Goal: Task Accomplishment & Management: Manage account settings

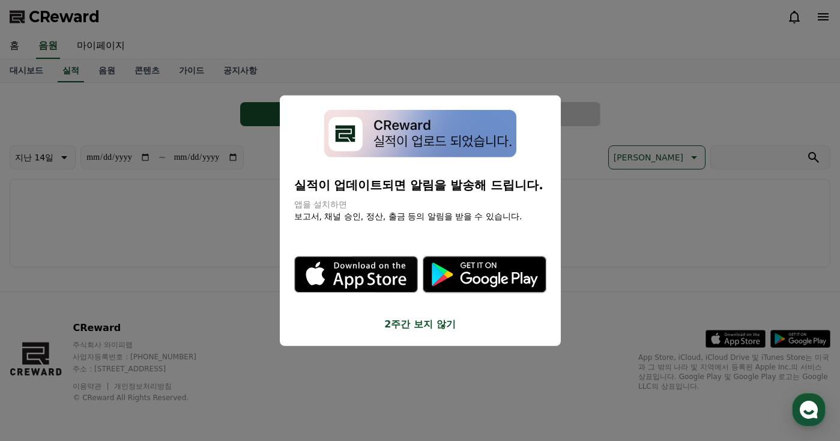
drag, startPoint x: 449, startPoint y: 326, endPoint x: 437, endPoint y: 320, distance: 13.7
click at [449, 326] on button "2주간 보지 않기" at bounding box center [420, 324] width 252 height 14
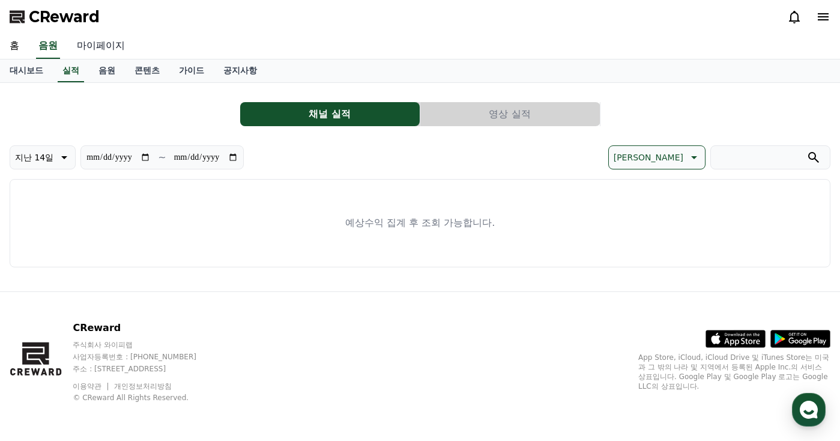
click at [118, 45] on link "마이페이지" at bounding box center [100, 46] width 67 height 25
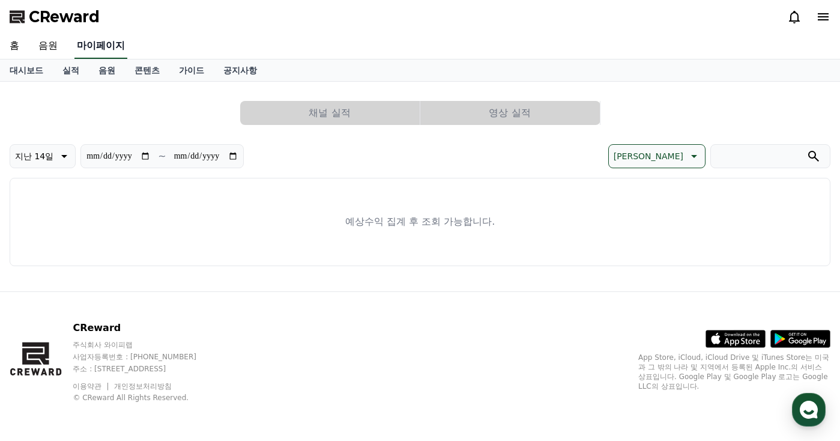
select select "**********"
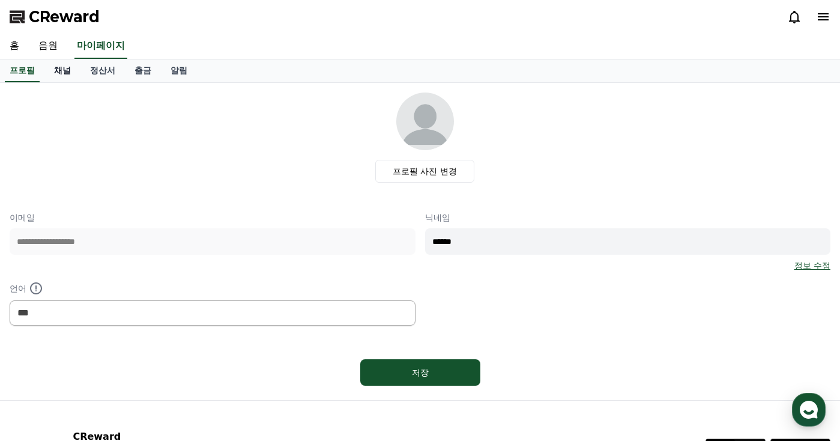
click at [69, 72] on link "채널" at bounding box center [62, 70] width 36 height 23
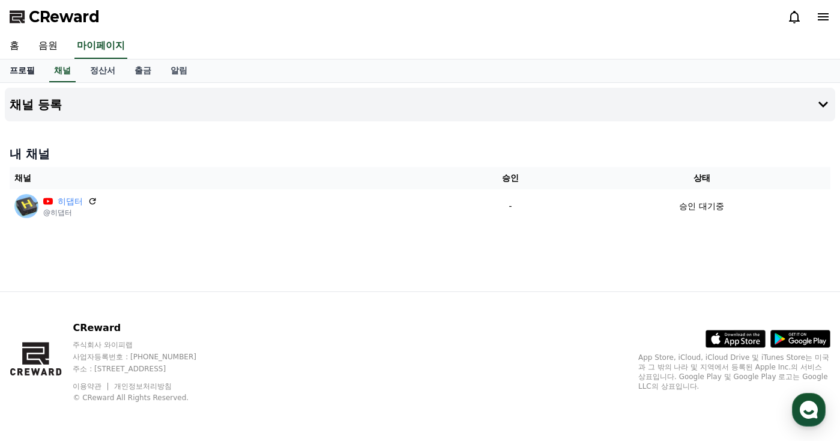
click at [34, 77] on link "프로필" at bounding box center [22, 70] width 44 height 23
select select "**********"
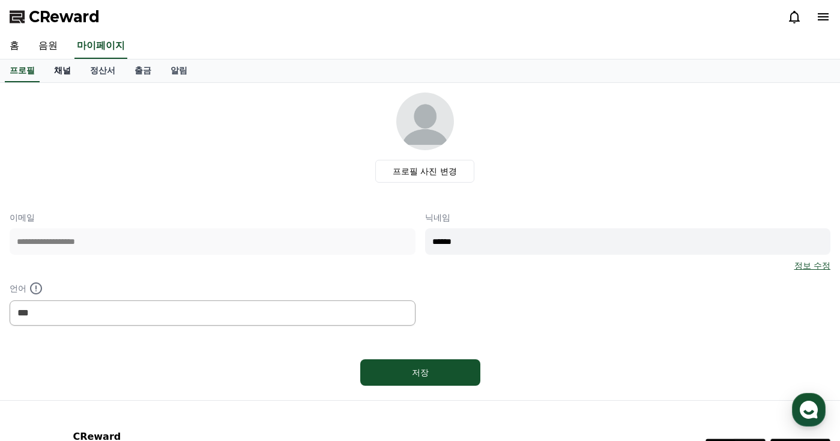
click at [65, 72] on link "채널" at bounding box center [62, 70] width 36 height 23
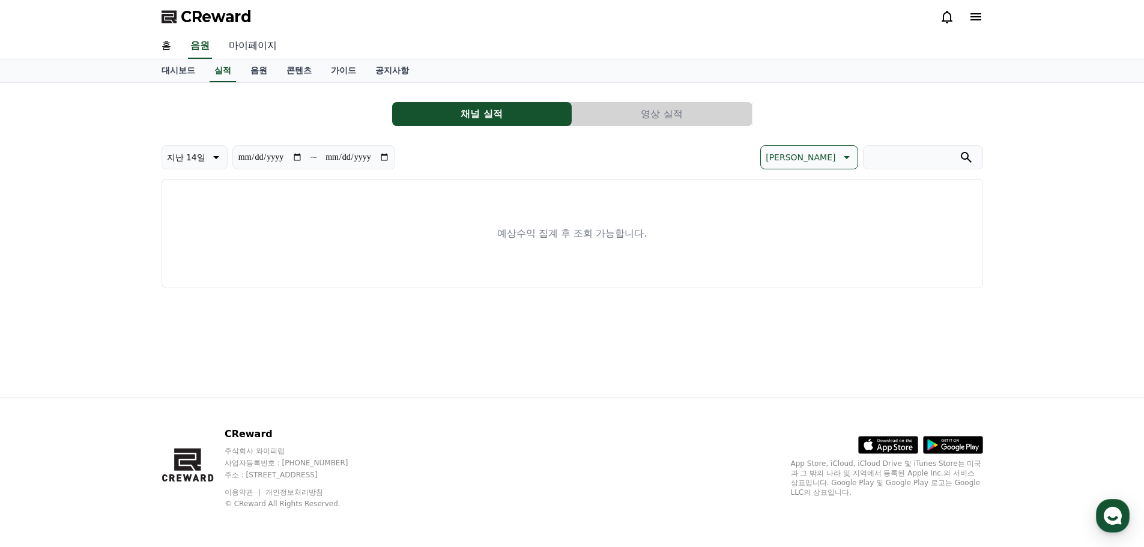
click at [253, 47] on link "마이페이지" at bounding box center [252, 46] width 67 height 25
select select "**********"
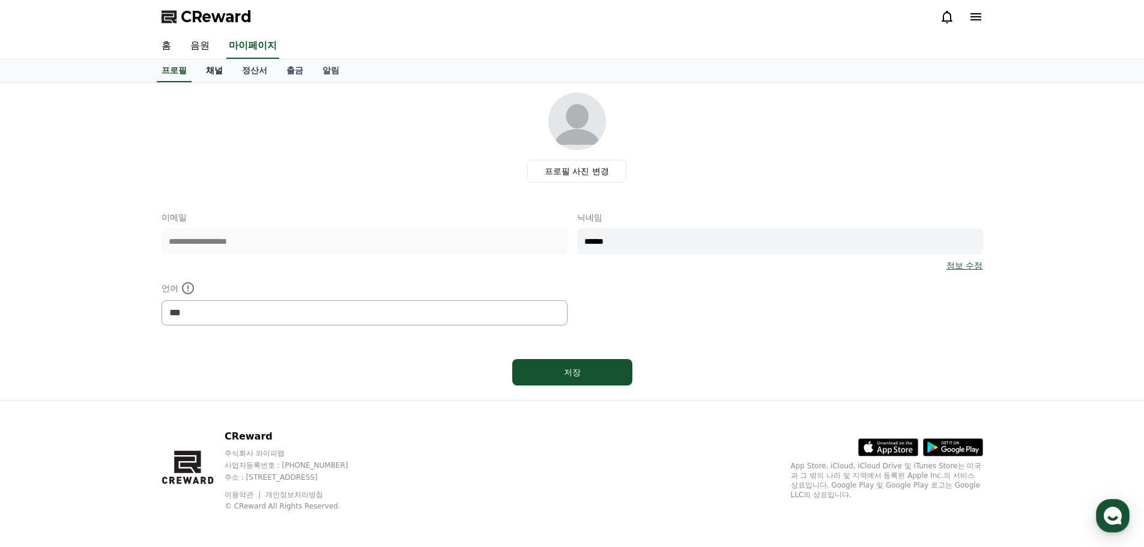
click at [225, 68] on link "채널" at bounding box center [214, 70] width 36 height 23
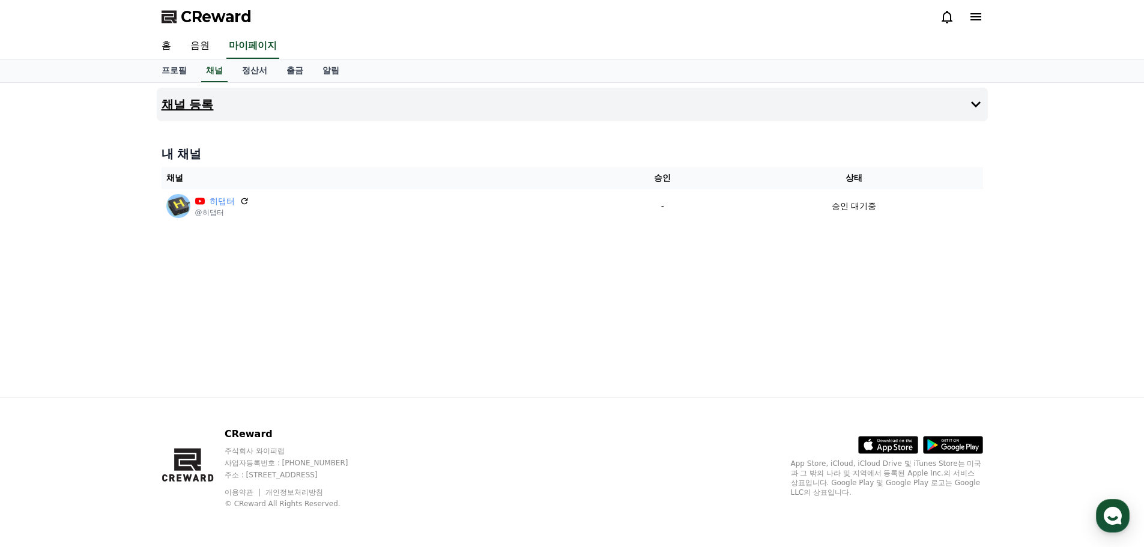
click at [974, 107] on icon at bounding box center [976, 104] width 14 height 14
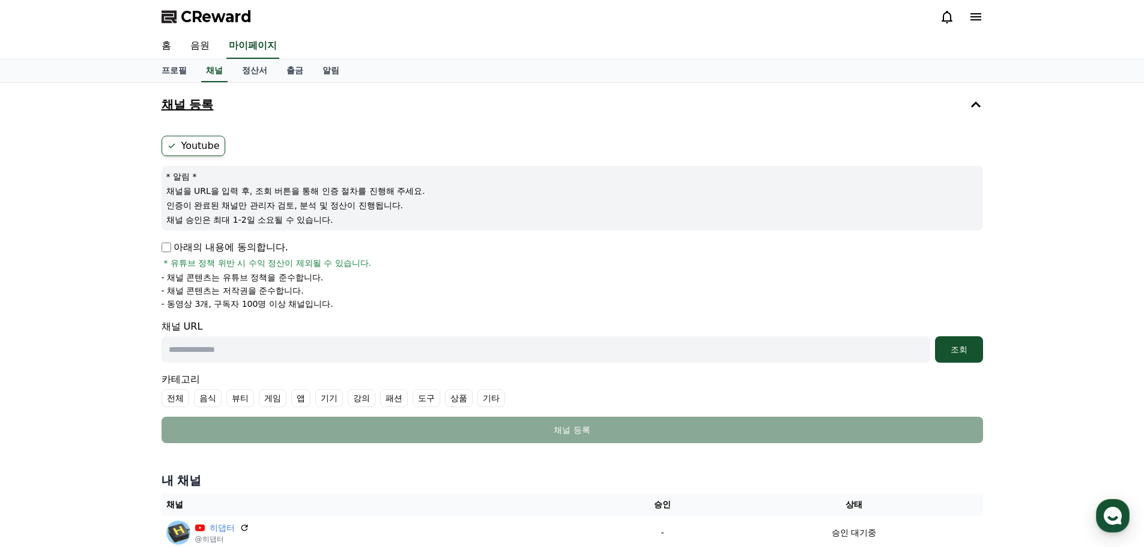
click at [279, 356] on input "text" at bounding box center [546, 349] width 769 height 26
paste input "**********"
type input "**********"
click at [569, 386] on div "카테고리 전체 음식 뷰티 게임 앱 기기 강의 패션 도구 상품 기타" at bounding box center [573, 389] width 822 height 35
click at [961, 356] on button "조회" at bounding box center [959, 349] width 48 height 26
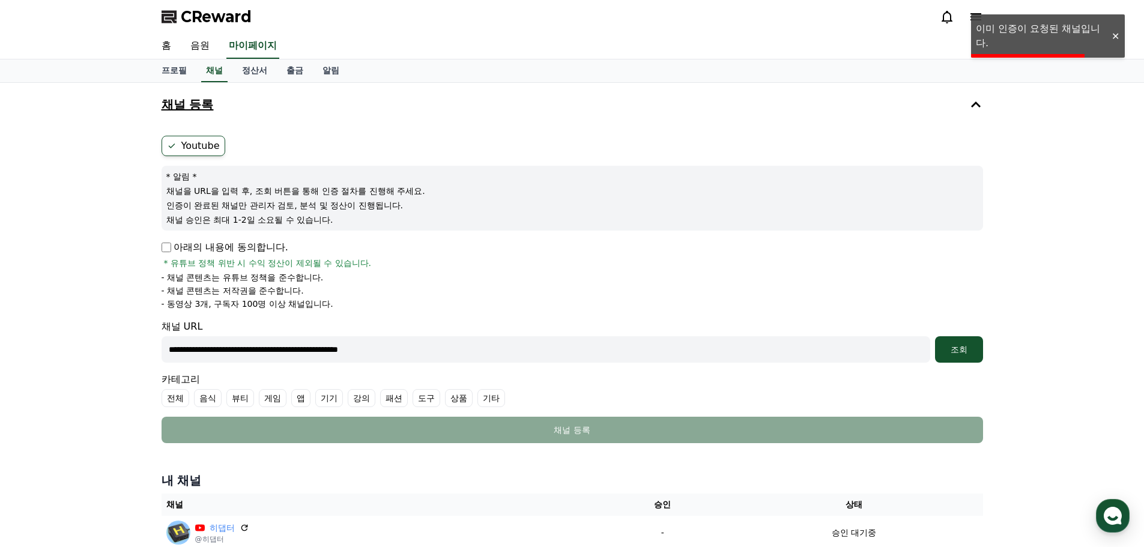
click at [1033, 315] on div "**********" at bounding box center [572, 321] width 1144 height 476
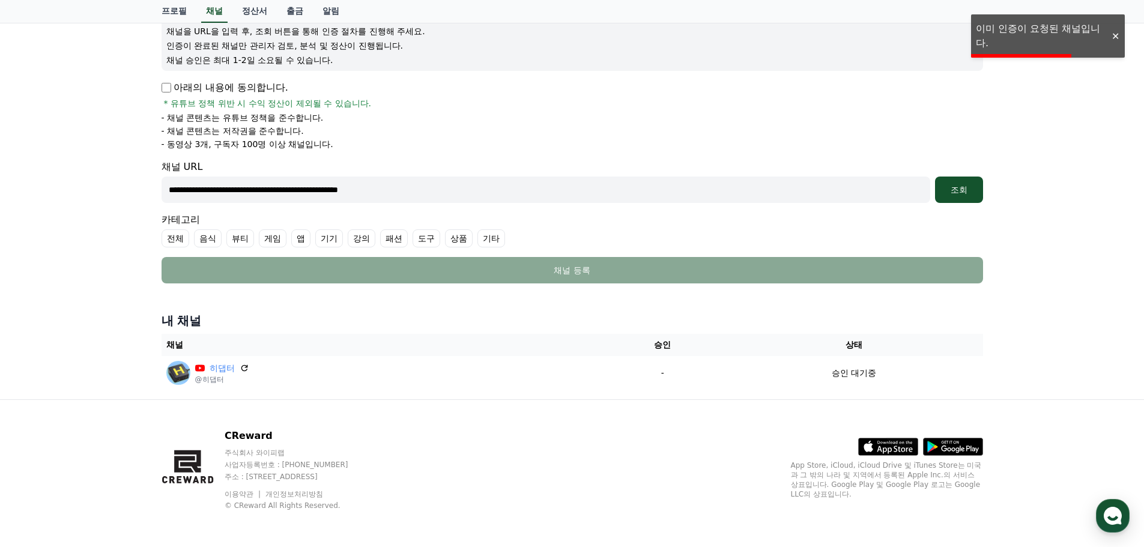
scroll to position [162, 0]
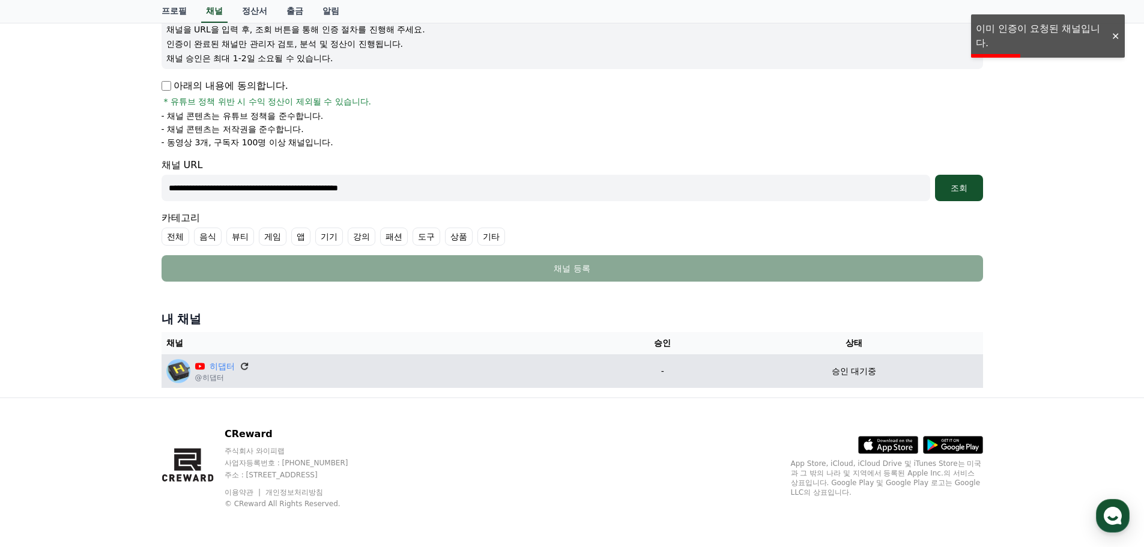
click at [241, 367] on icon at bounding box center [244, 366] width 11 height 11
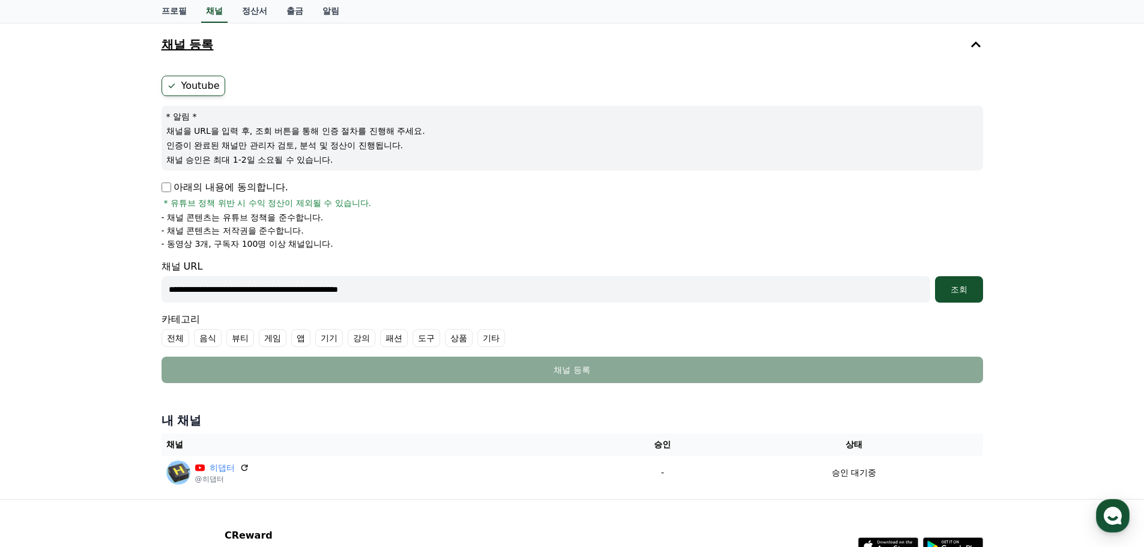
scroll to position [0, 0]
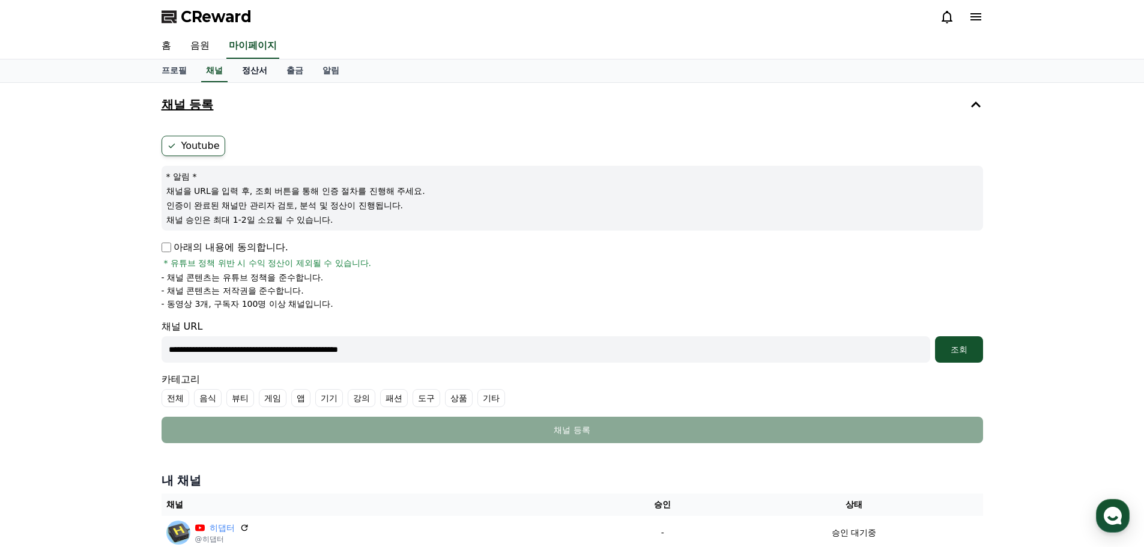
click at [248, 76] on link "정산서" at bounding box center [254, 70] width 44 height 23
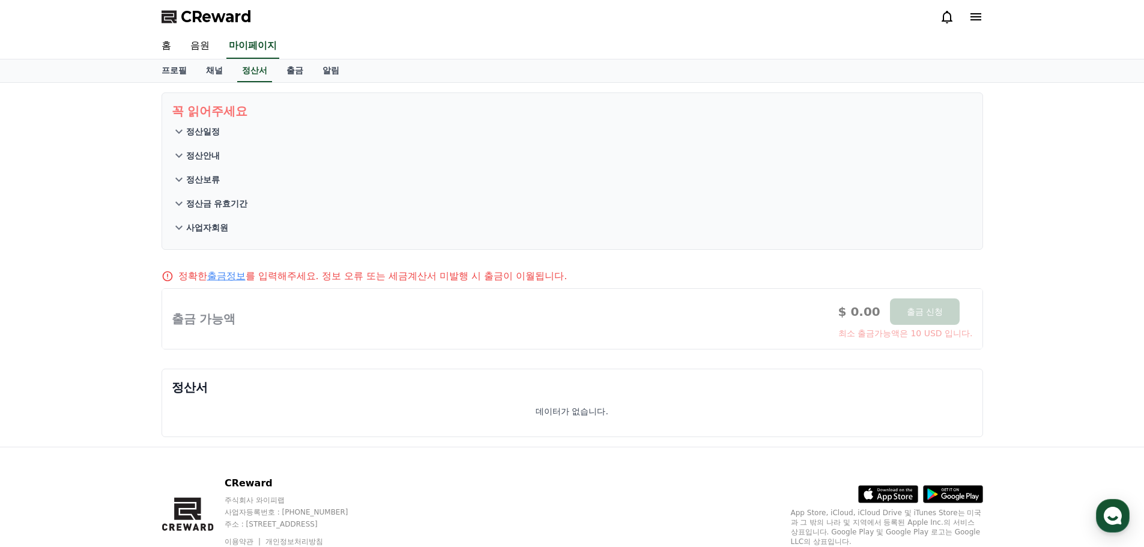
click at [204, 135] on p "정산일정" at bounding box center [203, 132] width 34 height 12
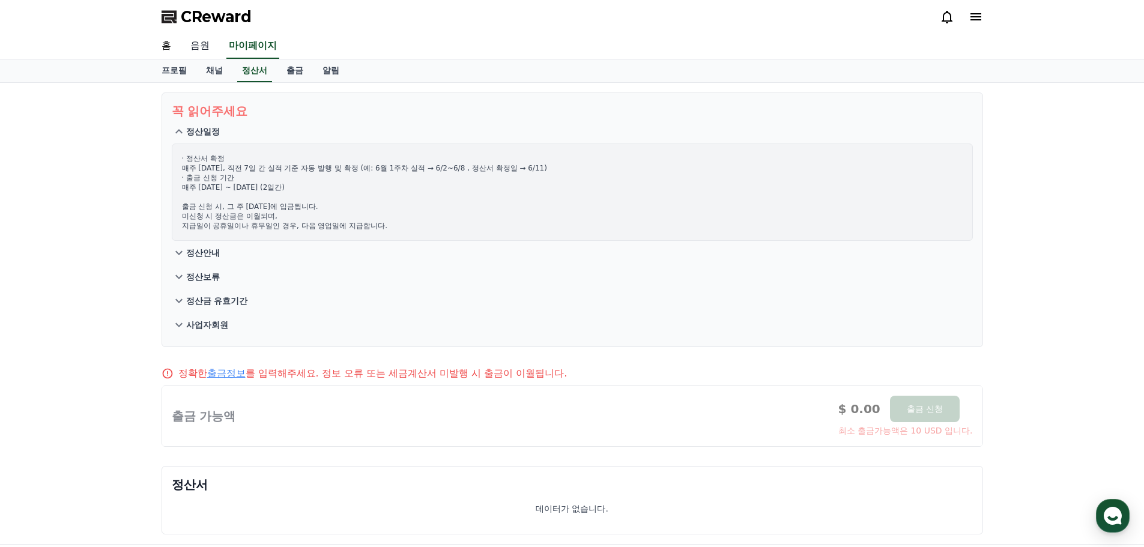
click at [207, 45] on link "음원" at bounding box center [200, 46] width 38 height 25
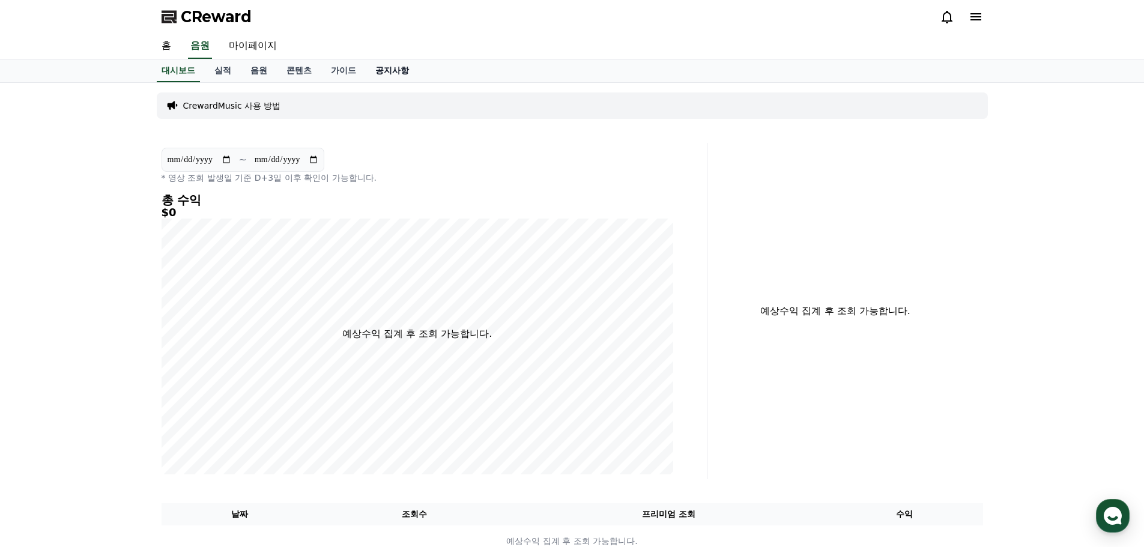
click at [386, 67] on link "공지사항" at bounding box center [392, 70] width 53 height 23
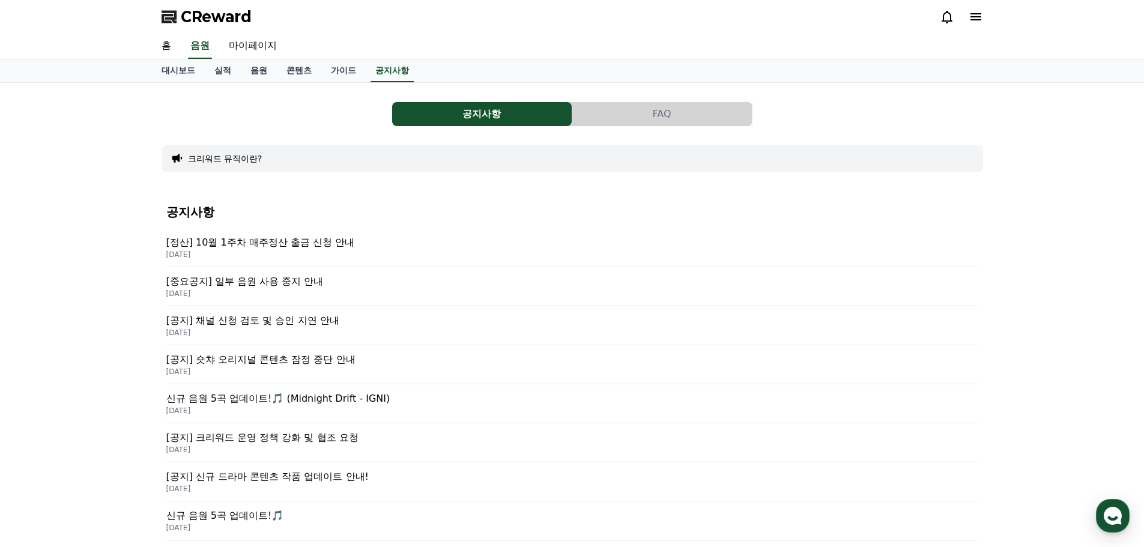
click at [292, 284] on p "[중요공지] 일부 음원 사용 중지 안내" at bounding box center [572, 282] width 812 height 14
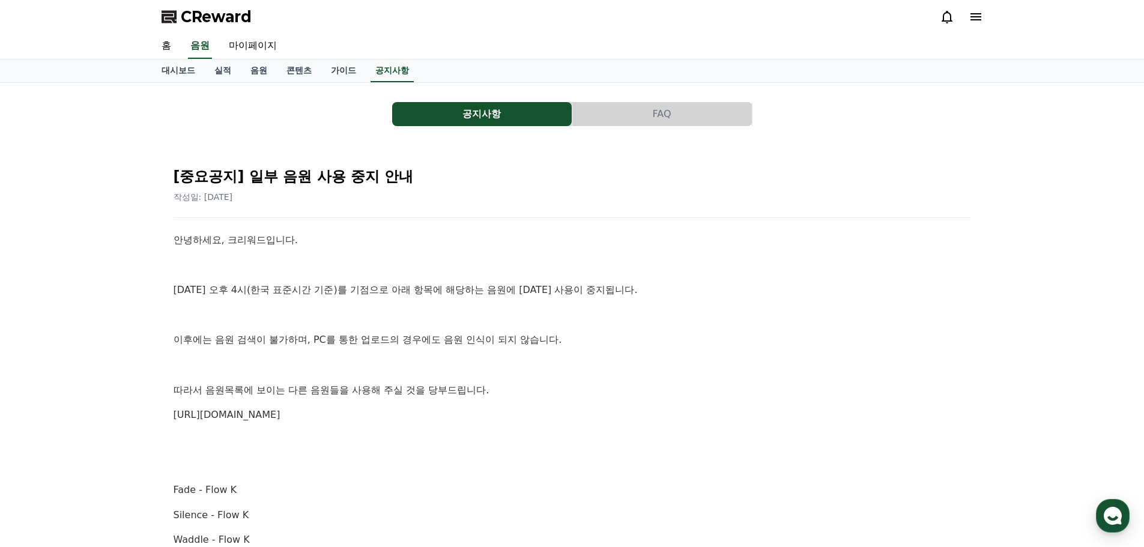
click at [399, 77] on link "공지사항" at bounding box center [392, 70] width 43 height 23
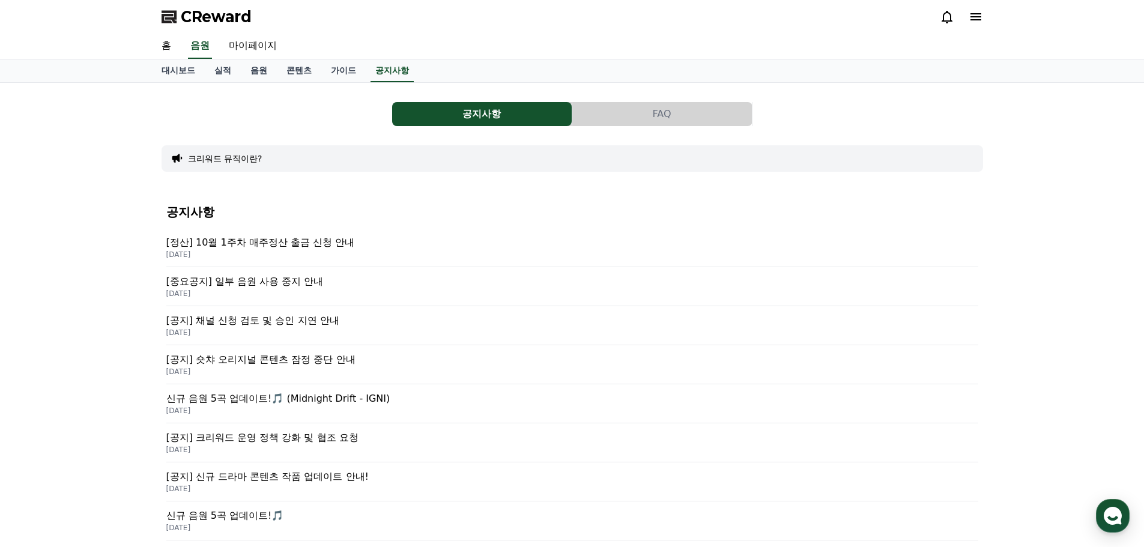
click at [326, 324] on p "[공지] 채널 신청 검토 및 승인 지연 안내" at bounding box center [572, 321] width 812 height 14
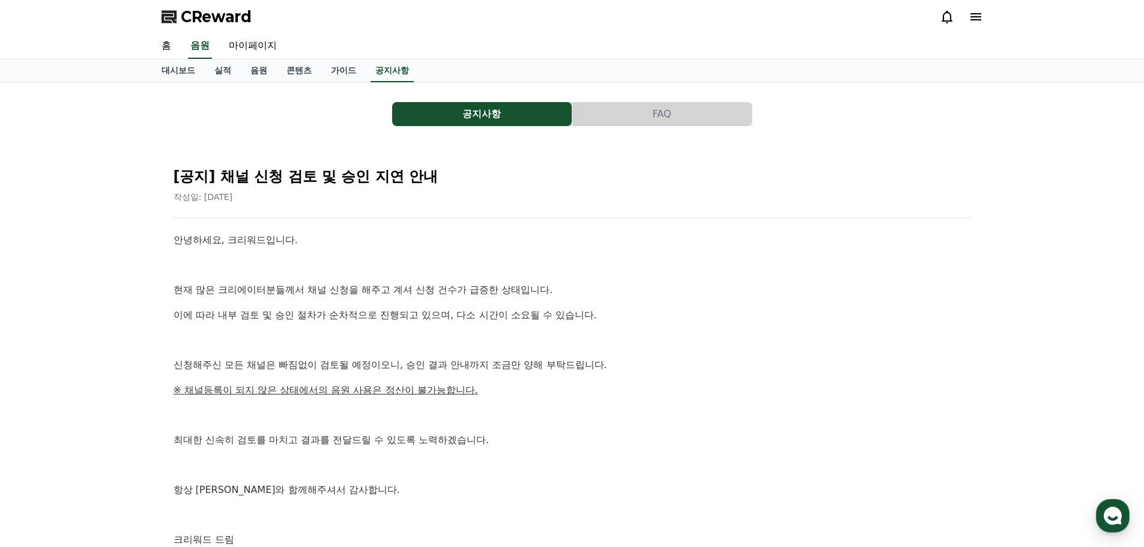
scroll to position [60, 0]
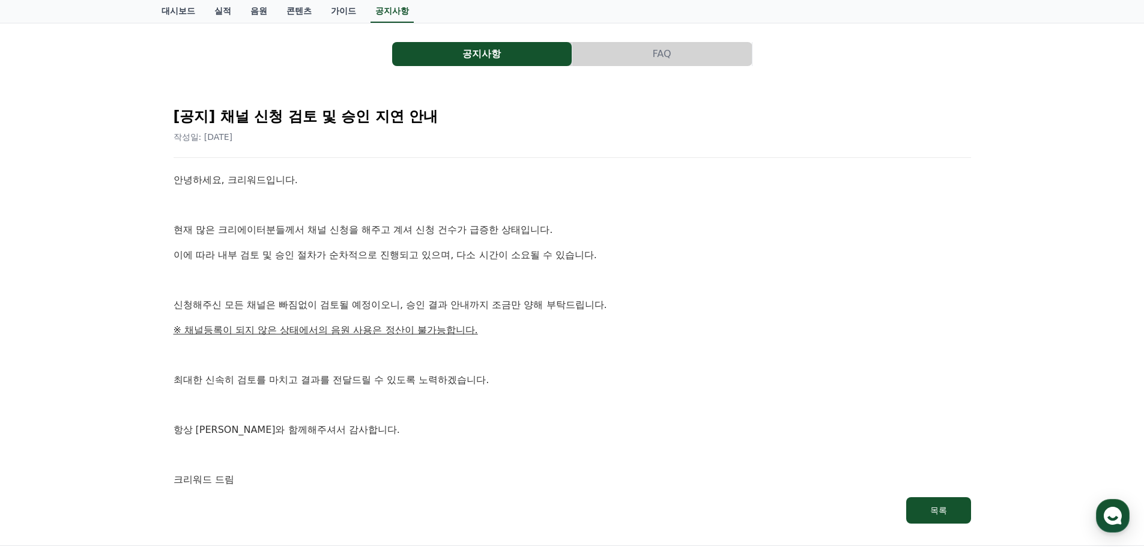
click at [638, 312] on p "신청해주신 모든 채널은 빠짐없이 검토될 예정이오니, 승인 결과 안내까지 조금만 양해 부탁드립니다." at bounding box center [573, 305] width 798 height 16
click at [666, 277] on p at bounding box center [573, 280] width 798 height 16
click at [667, 232] on p "현재 많은 크리에이터분들께서 채널 신청을 해주고 계셔 신청 건수가 급증한 상태입니다." at bounding box center [573, 230] width 798 height 16
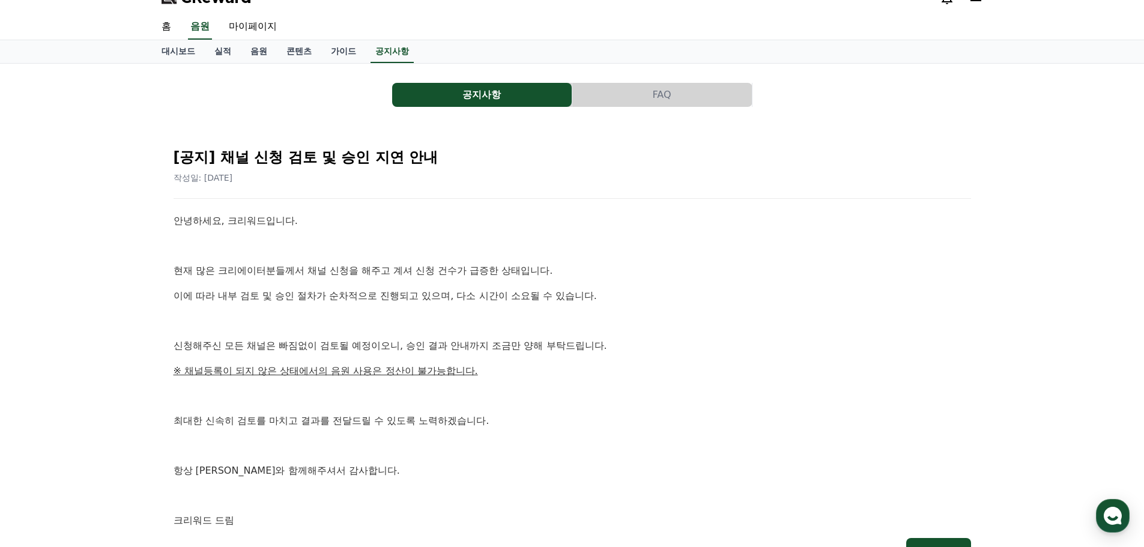
scroll to position [0, 0]
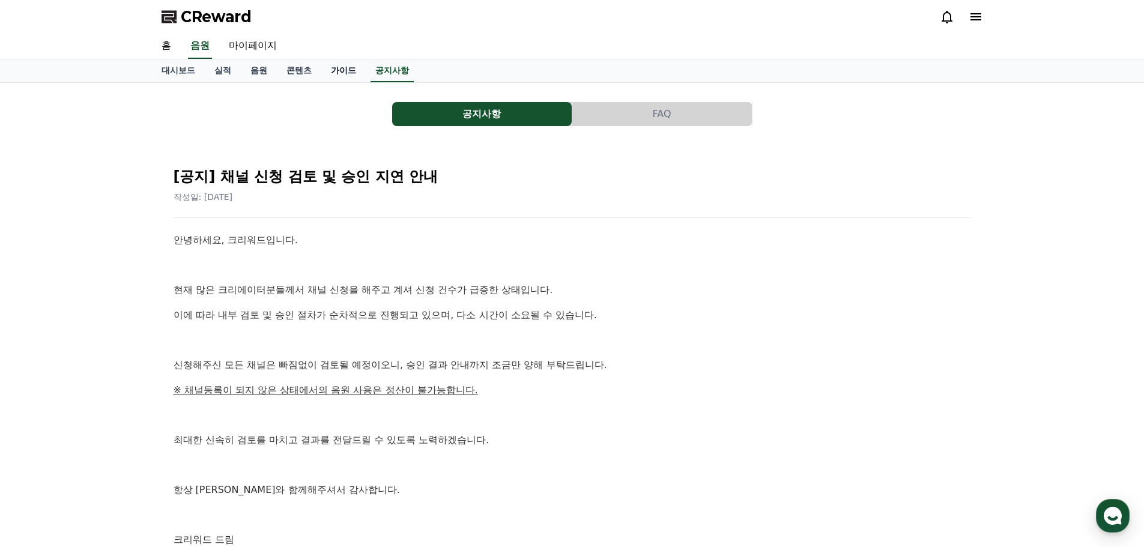
click at [333, 64] on link "가이드" at bounding box center [343, 70] width 44 height 23
